Goal: Task Accomplishment & Management: Complete application form

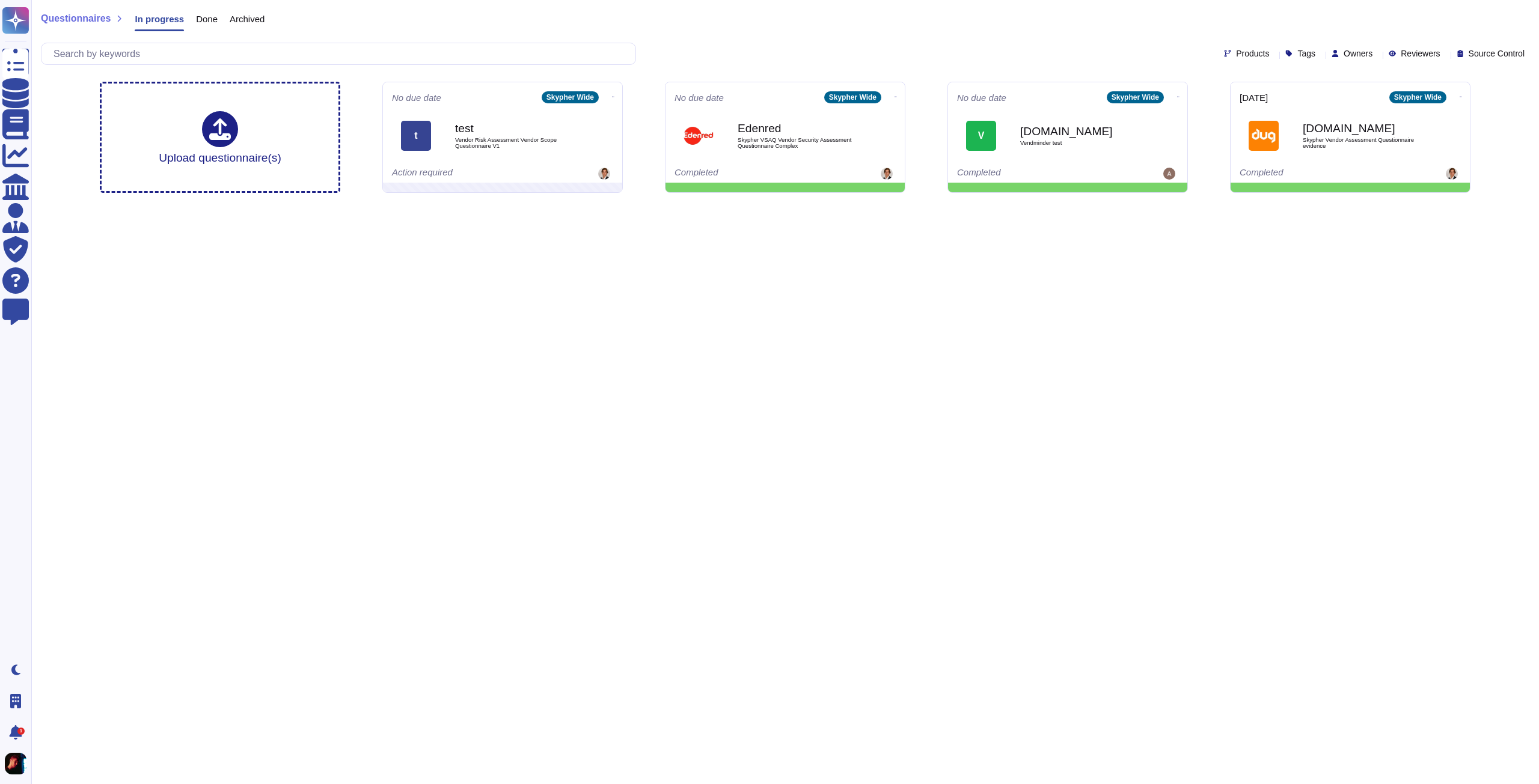
click at [1348, 53] on span "Owners" at bounding box center [1358, 53] width 29 height 9
click at [1338, 200] on div "Quentin Jacquaint" at bounding box center [1403, 205] width 156 height 27
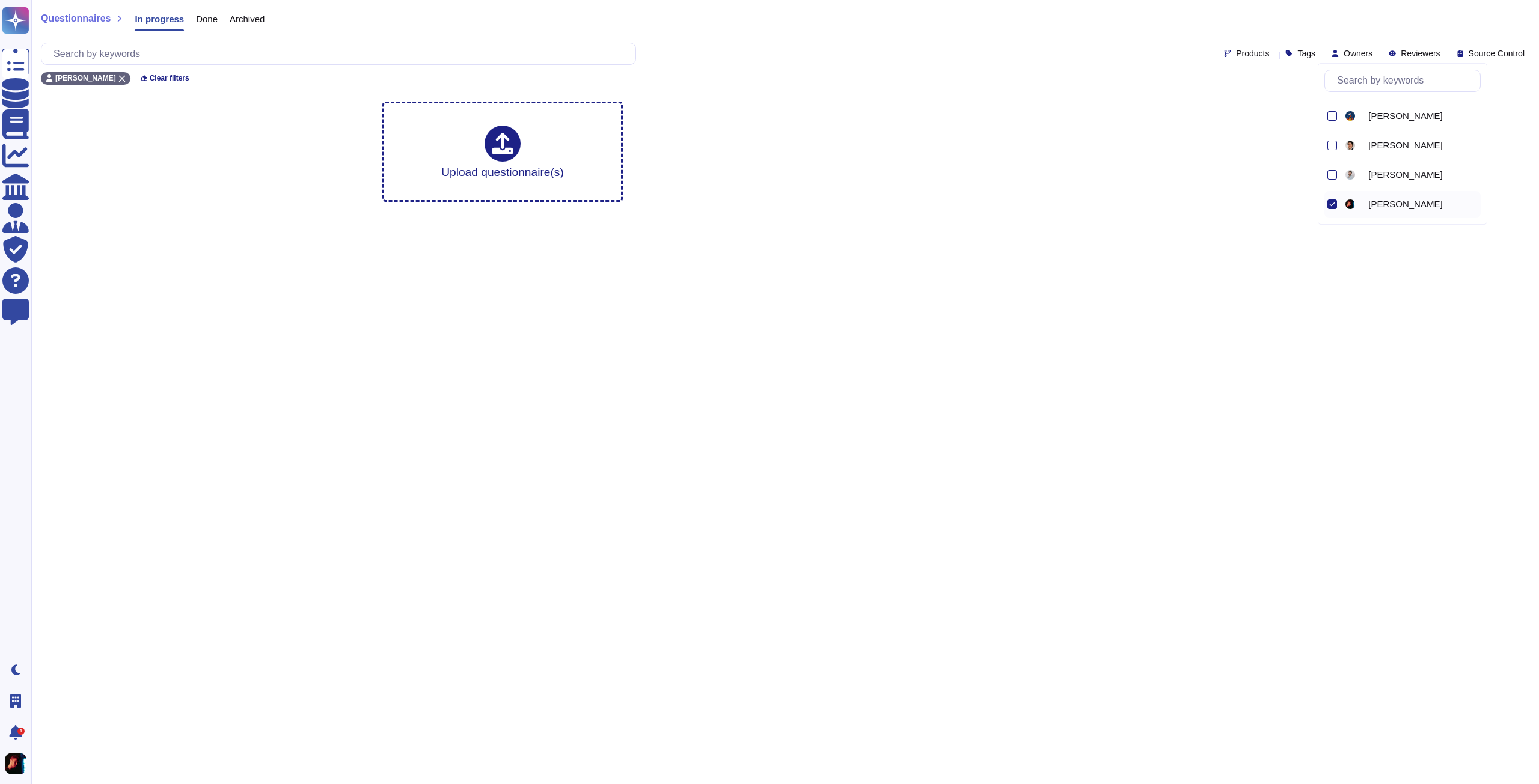
click at [1171, 136] on div "Upload questionnaire(s)" at bounding box center [785, 152] width 1390 height 120
click at [208, 22] on span "Done" at bounding box center [207, 18] width 22 height 9
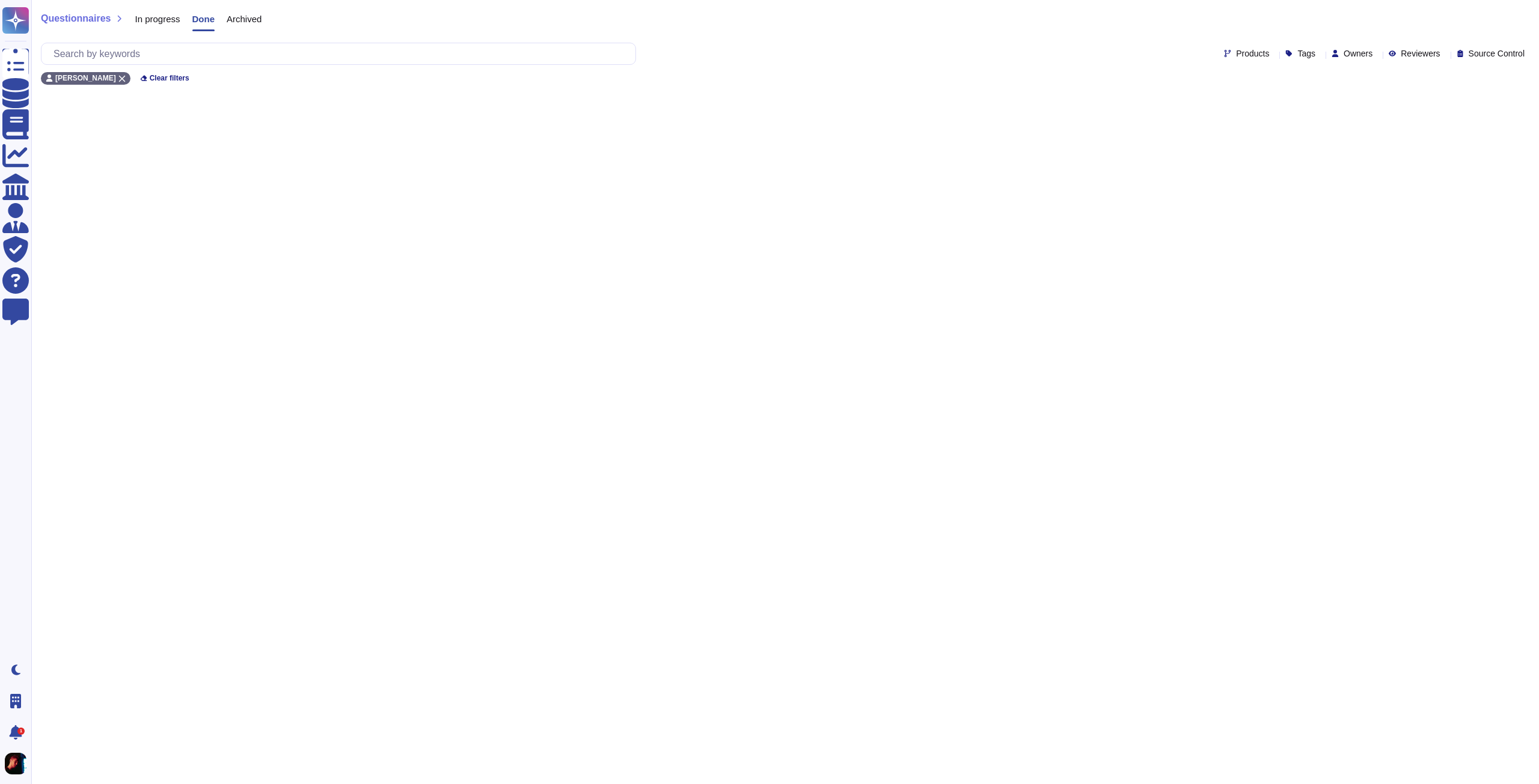
click at [236, 18] on span "Archived" at bounding box center [244, 18] width 35 height 9
click at [191, 26] on div "Done" at bounding box center [197, 22] width 34 height 24
click at [165, 22] on span "In progress" at bounding box center [157, 18] width 45 height 9
click at [1344, 57] on span "Owners" at bounding box center [1358, 53] width 29 height 9
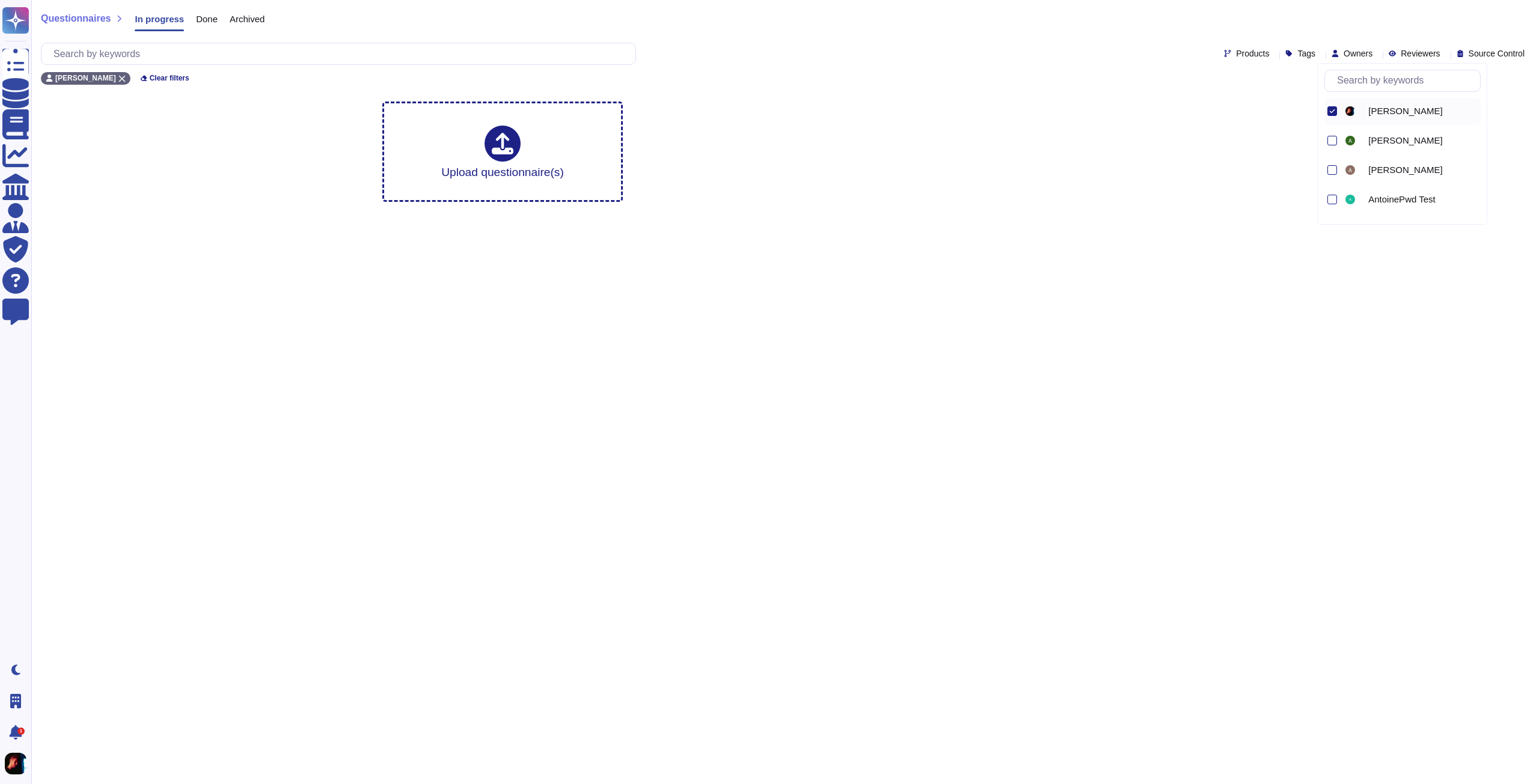
click at [1333, 111] on icon at bounding box center [1332, 111] width 6 height 4
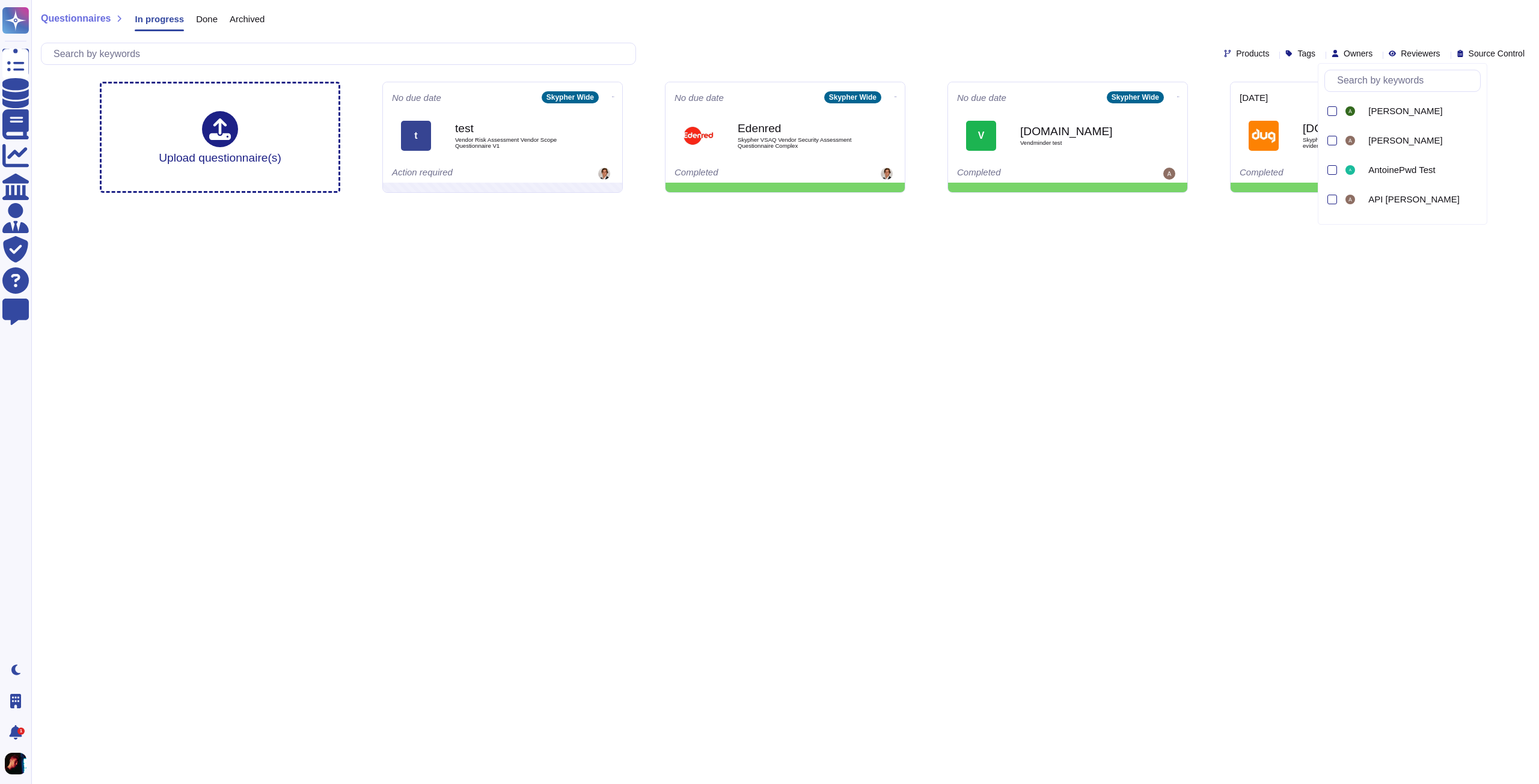
click at [687, 203] on html "Questionnaires Knowledge Base Documents Analytics CAIQ / SIG Admin Trust Center…" at bounding box center [769, 101] width 1539 height 203
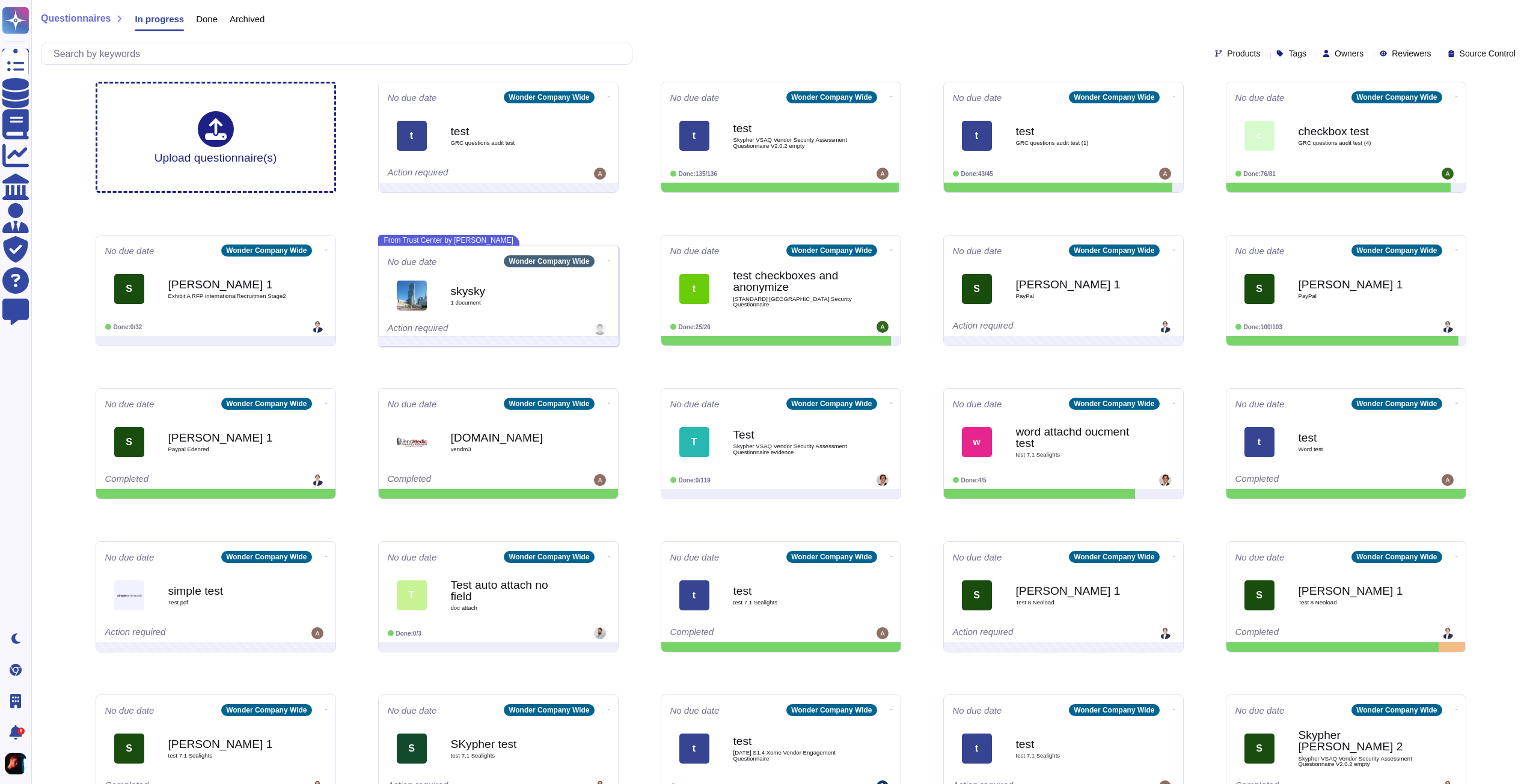
click at [1352, 50] on div "Owners" at bounding box center [1345, 53] width 45 height 9
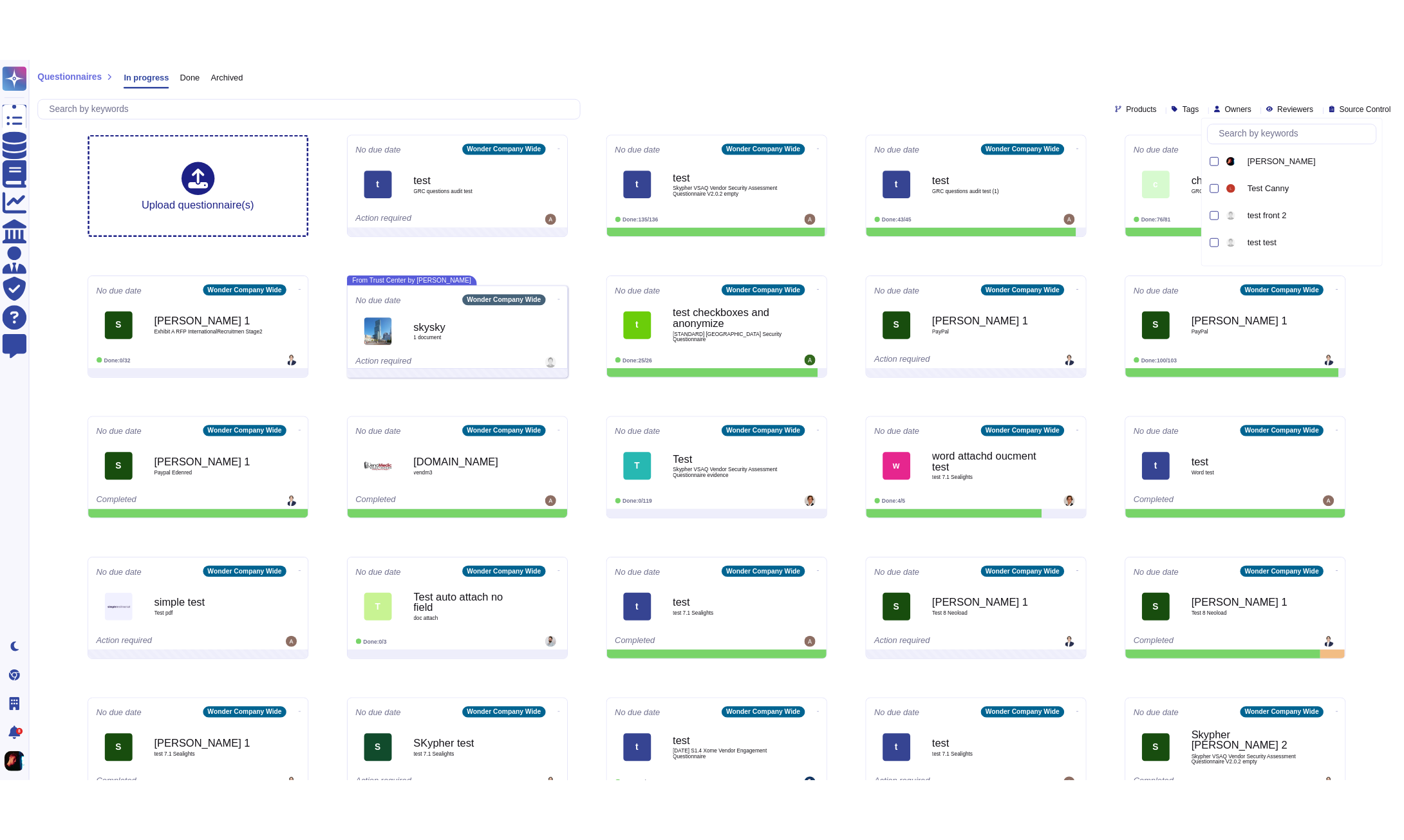
scroll to position [322, 0]
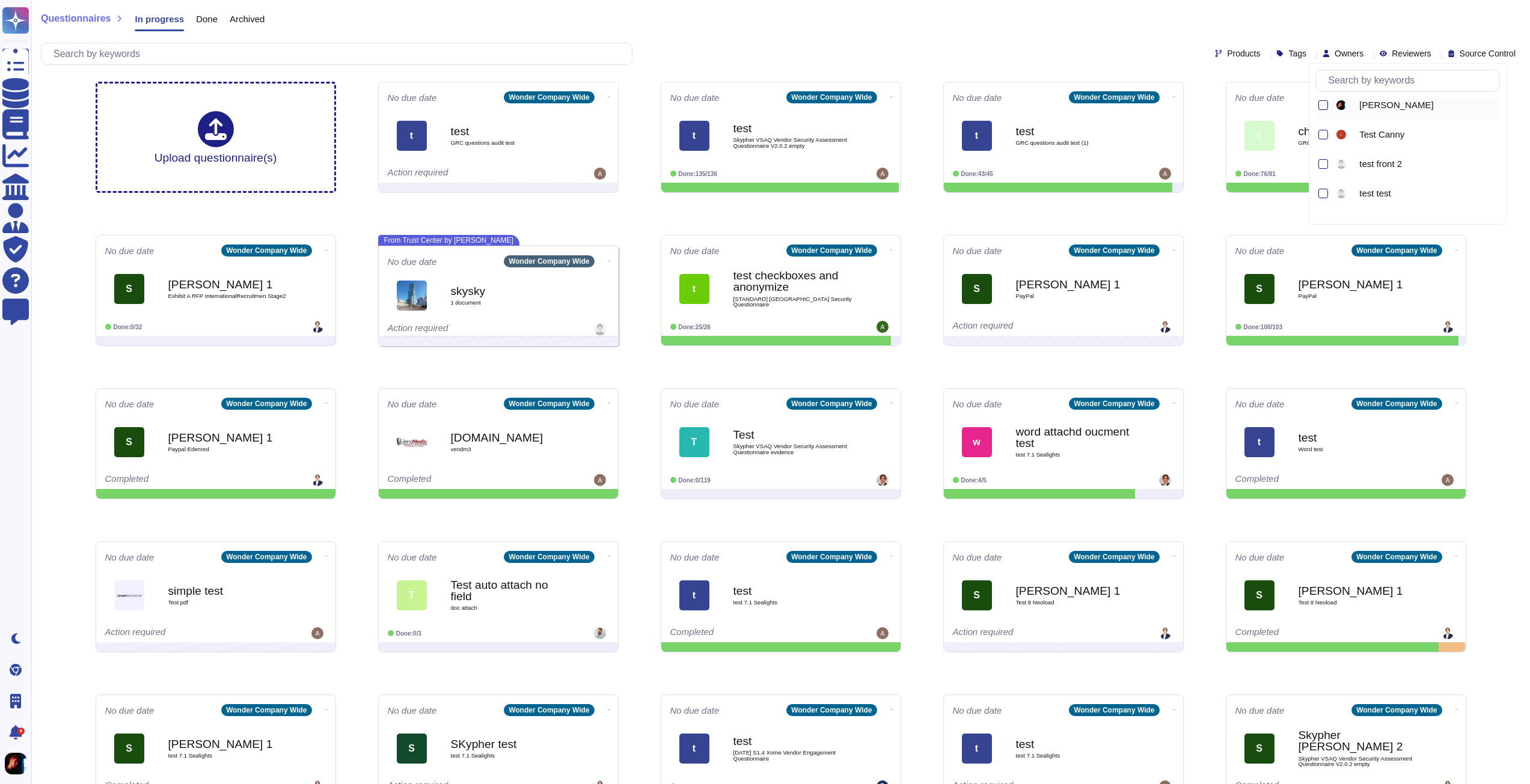
click at [1321, 104] on div at bounding box center [1323, 105] width 10 height 10
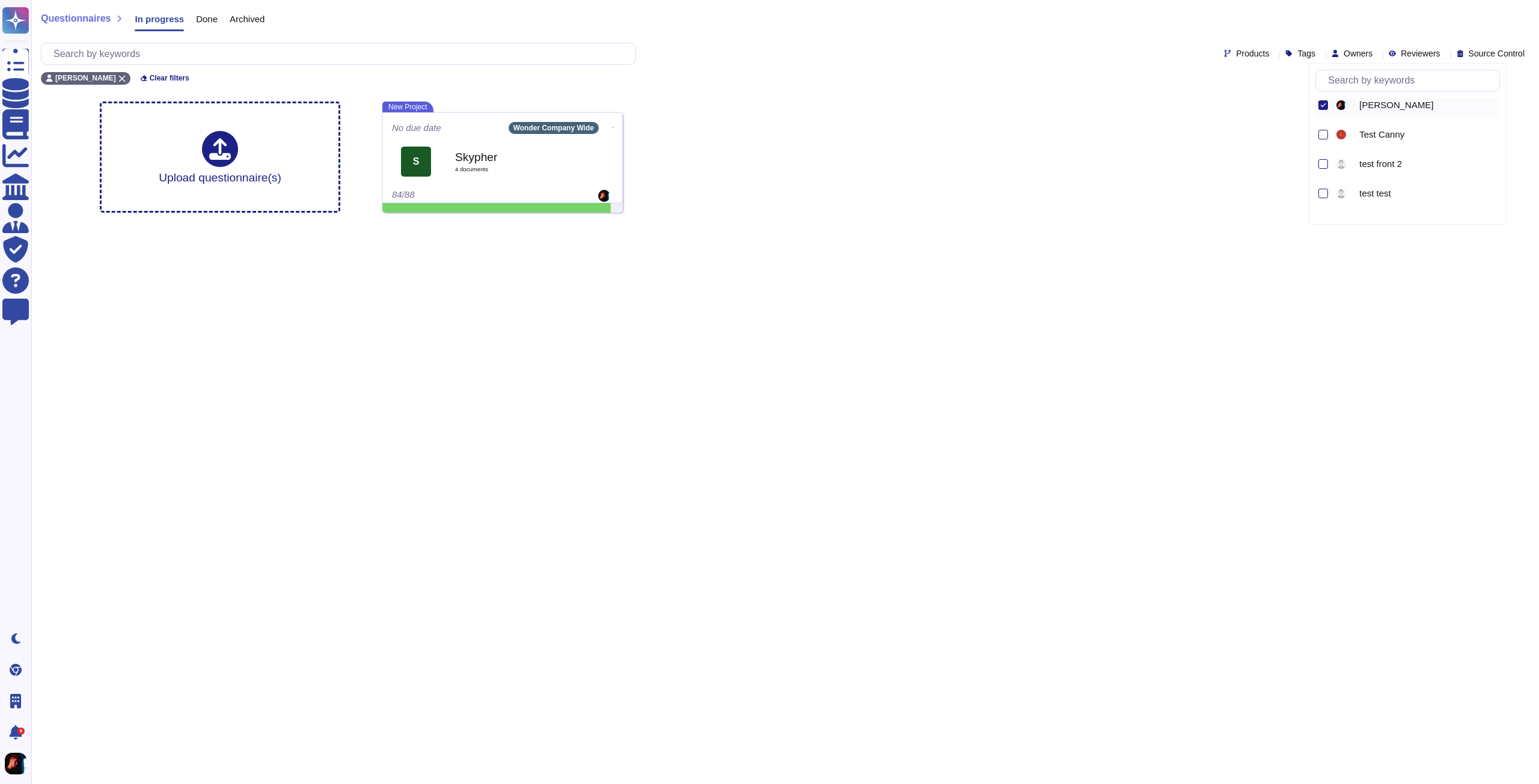
click at [750, 86] on div "Questionnaires In progress Done Archived Products Tags Owners Reviewers Source …" at bounding box center [785, 45] width 1508 height 92
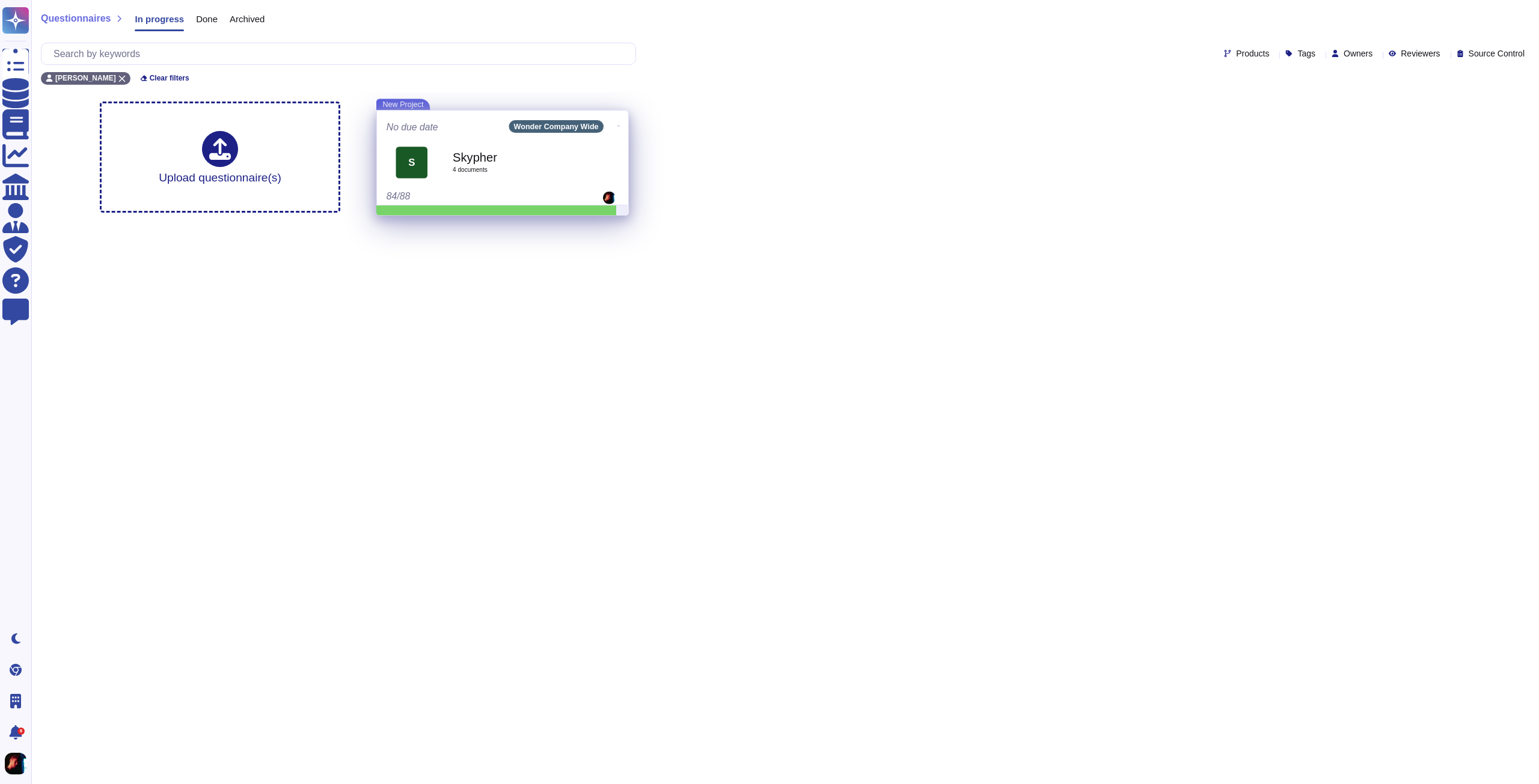
click at [506, 175] on div "Skypher 4 document s" at bounding box center [515, 162] width 126 height 50
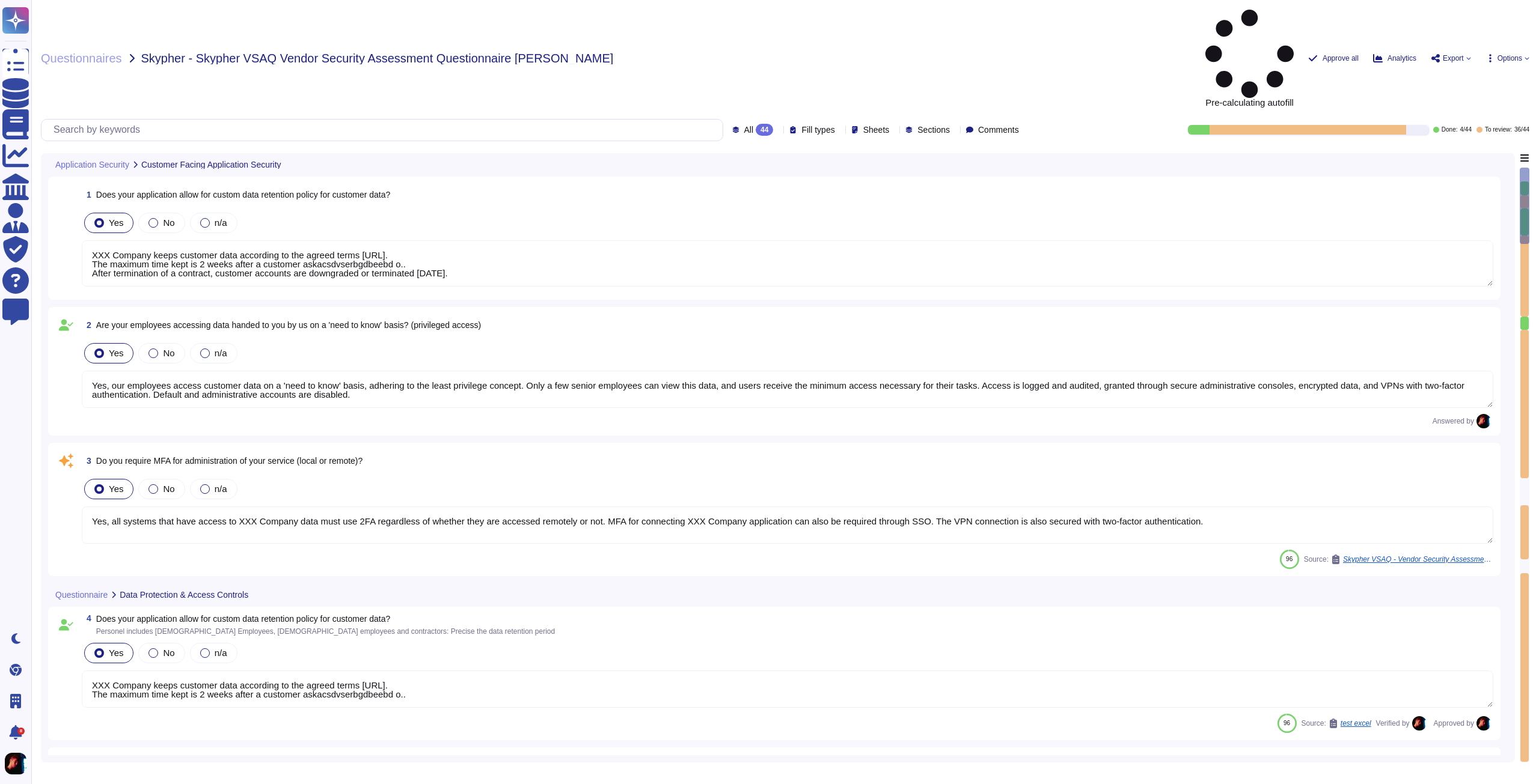
type textarea "XXX Company keeps customer data according to the agreed terms https://xxxx.co-o…"
type textarea "Yes, our employees access customer data on a 'need to know' basis, adhering to …"
type textarea "Yes, all systems that have access to XXX Company data must use 2FA regardless o…"
type textarea "XXX Company keeps customer data according to the agreed terms https://xxxx.co-o…"
type textarea "Yes, our employees are granted access to customer data on a 'need to know' basi…"
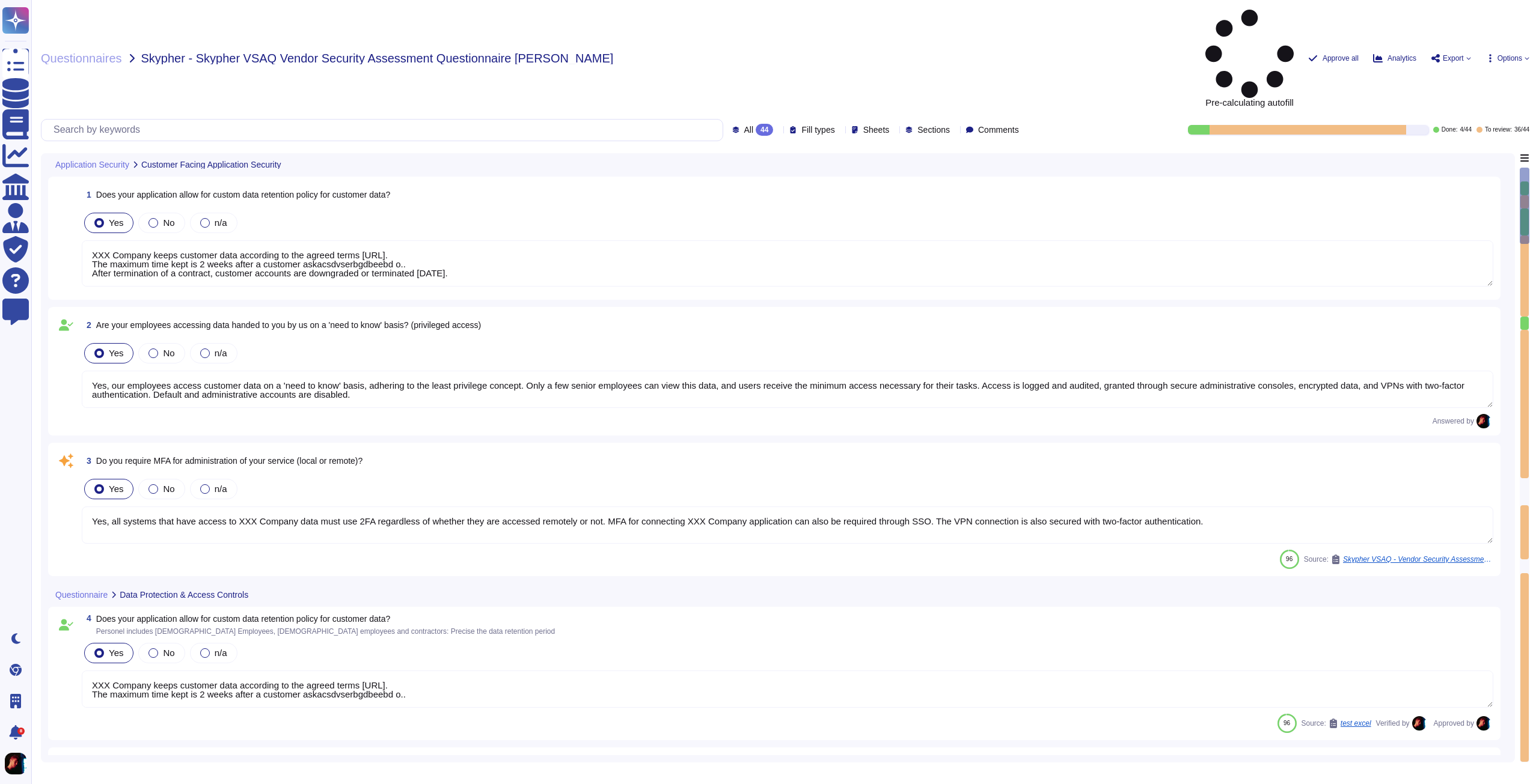
type textarea "Yes, we support secure deletion of archived or backed-up data. Yes, we support …"
type textarea "Yes, XXX Company has a formal Information Security Management System (ISMS) in …"
